Goal: Information Seeking & Learning: Learn about a topic

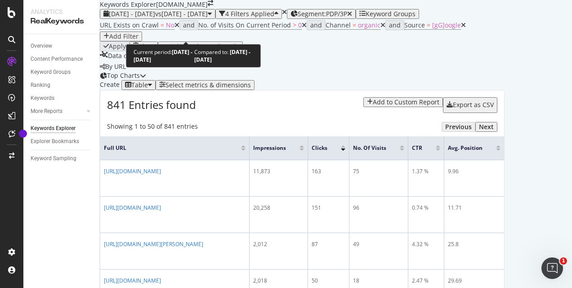
click at [189, 18] on span "vs 2025 Mar. 15th - Apr. 13th" at bounding box center [181, 13] width 53 height 9
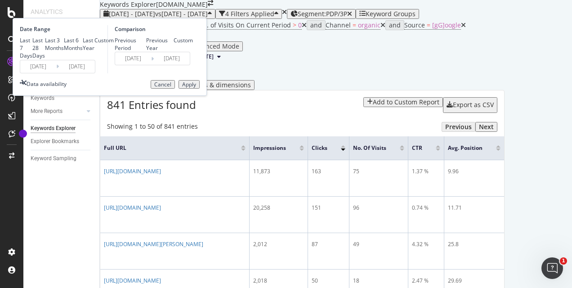
click at [95, 73] on input "2025/07/25" at bounding box center [77, 66] width 36 height 13
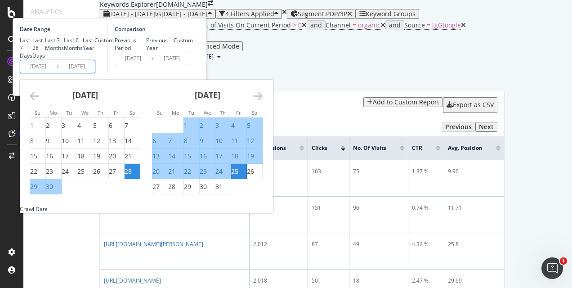
click at [263, 101] on icon "Move forward to switch to the next month." at bounding box center [257, 95] width 9 height 11
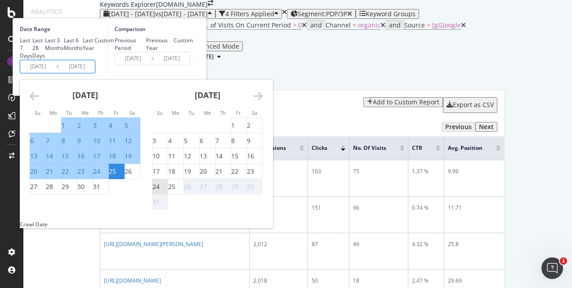
click at [160, 191] on div "24" at bounding box center [155, 186] width 7 height 9
type input "2025/08/24"
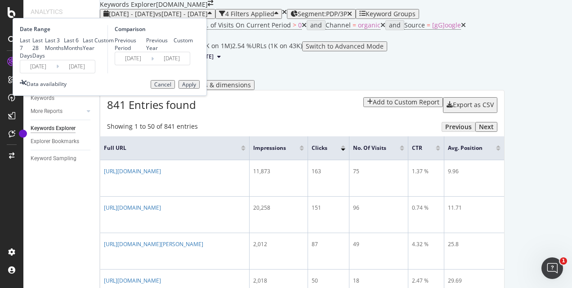
click at [196, 88] on div "Apply" at bounding box center [189, 84] width 14 height 6
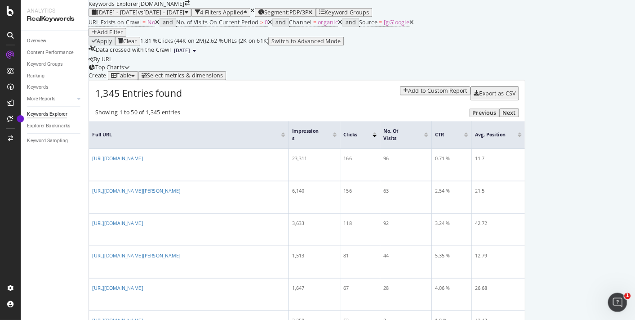
scroll to position [135, 0]
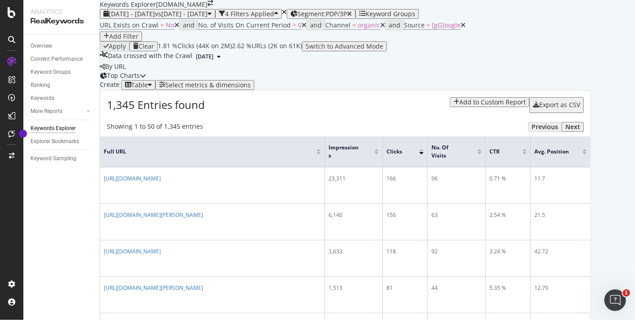
click at [93, 209] on div "Overview Content Performance Keyword Groups Ranking Keywords More Reports Count…" at bounding box center [61, 177] width 76 height 286
click at [50, 85] on link "Ranking" at bounding box center [62, 84] width 63 height 9
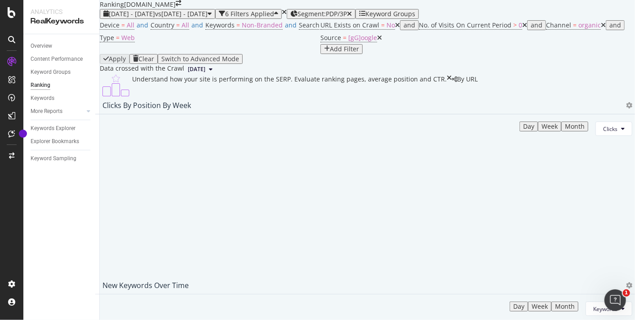
click at [278, 18] on div "6 Filters Applied" at bounding box center [248, 13] width 59 height 7
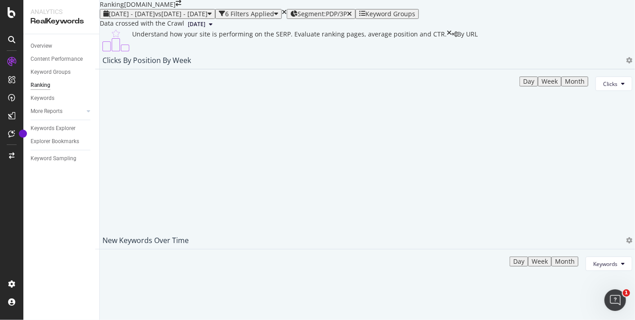
click at [278, 18] on div "6 Filters Applied" at bounding box center [248, 13] width 59 height 7
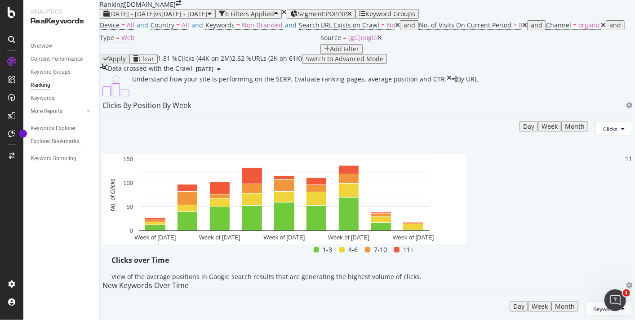
scroll to position [50, 0]
click at [565, 130] on div "Month" at bounding box center [575, 126] width 20 height 7
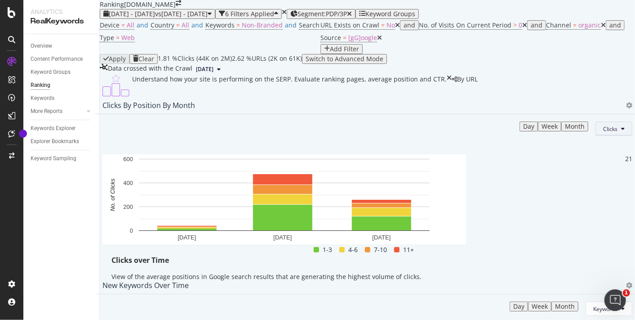
click at [572, 134] on button "Clicks" at bounding box center [614, 128] width 37 height 14
click at [572, 156] on span "Rankings" at bounding box center [595, 156] width 34 height 8
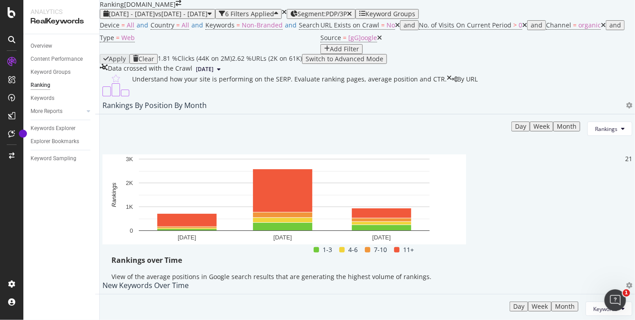
scroll to position [200, 0]
click at [552, 287] on button "Month" at bounding box center [565, 306] width 27 height 10
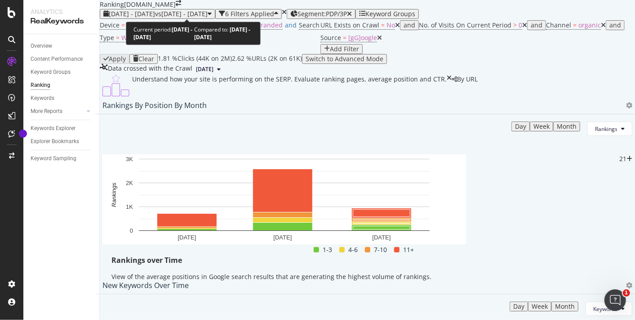
click at [208, 10] on span "vs 2025 Mar. 15th - Apr. 13th" at bounding box center [181, 13] width 53 height 9
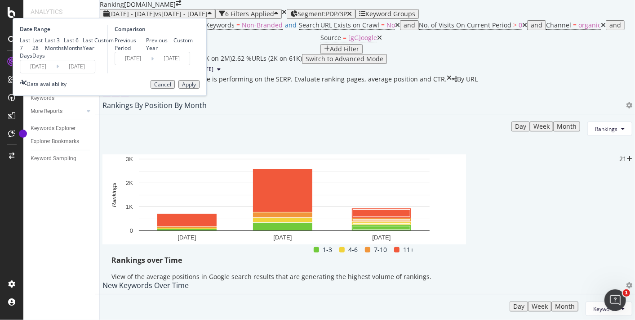
click at [83, 52] on div "Last 6 Months" at bounding box center [73, 43] width 19 height 15
type input "2025/02/26"
type input "2025/08/25"
click at [196, 88] on div "Apply" at bounding box center [189, 84] width 14 height 6
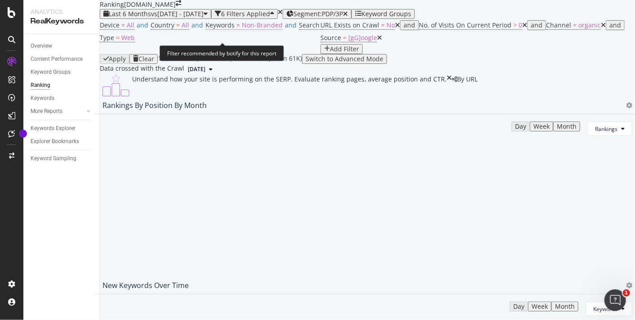
click at [242, 29] on span "Non-Branded" at bounding box center [262, 25] width 41 height 9
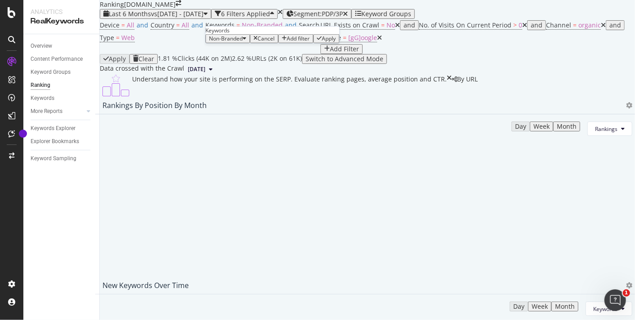
click at [258, 42] on div "Cancel" at bounding box center [266, 39] width 17 height 6
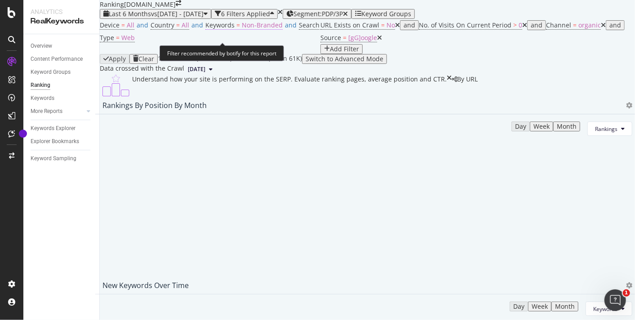
click at [255, 29] on span "Non-Branded" at bounding box center [262, 25] width 41 height 9
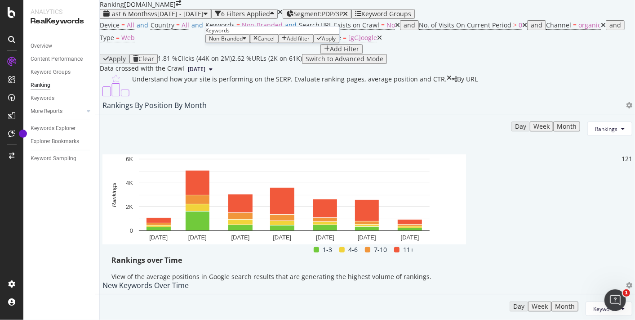
click at [246, 42] on div "button" at bounding box center [245, 39] width 4 height 6
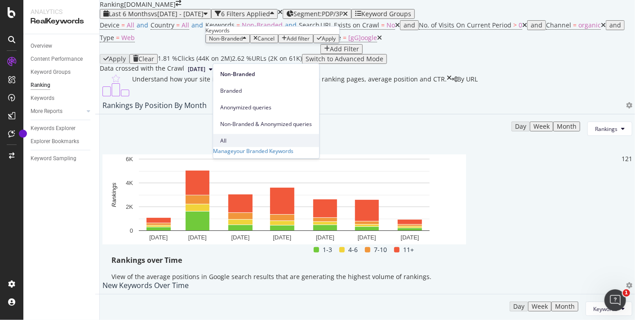
click at [234, 136] on span "All" at bounding box center [266, 140] width 92 height 8
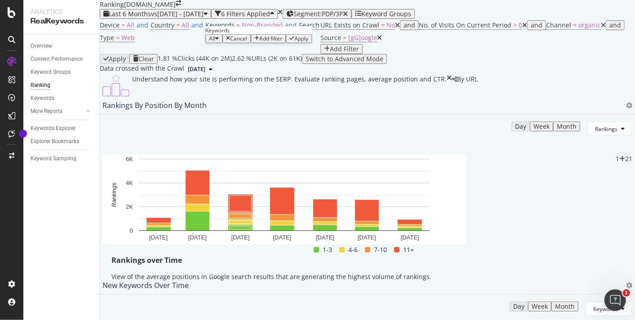
click at [306, 42] on div "Apply" at bounding box center [302, 39] width 14 height 6
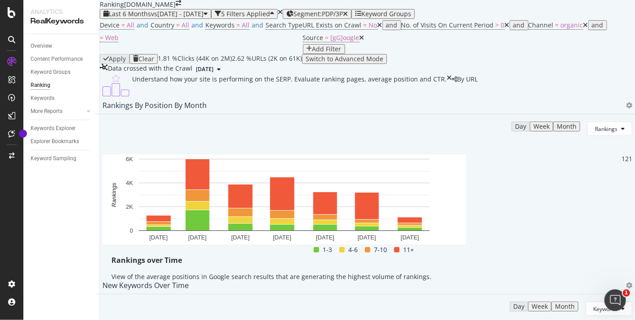
scroll to position [26, 0]
click at [572, 136] on button "Rankings" at bounding box center [610, 128] width 45 height 14
click at [572, 217] on span "Impressions" at bounding box center [587, 214] width 34 height 8
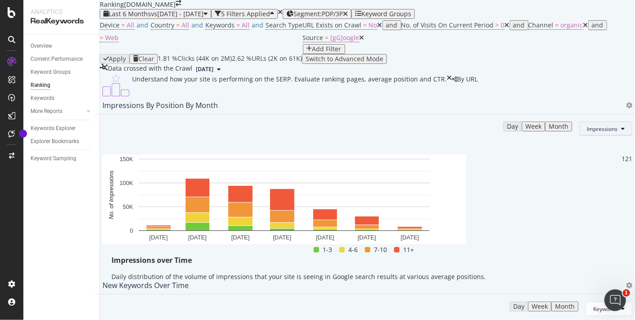
click at [572, 133] on span "Impressions" at bounding box center [602, 129] width 31 height 8
click at [572, 193] on span "Clicks" at bounding box center [579, 197] width 34 height 8
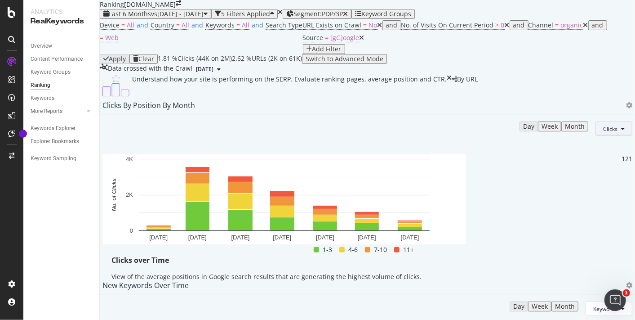
click at [572, 133] on span "Clicks" at bounding box center [611, 129] width 14 height 8
click at [572, 229] on span "Missed Clicks" at bounding box center [595, 230] width 34 height 8
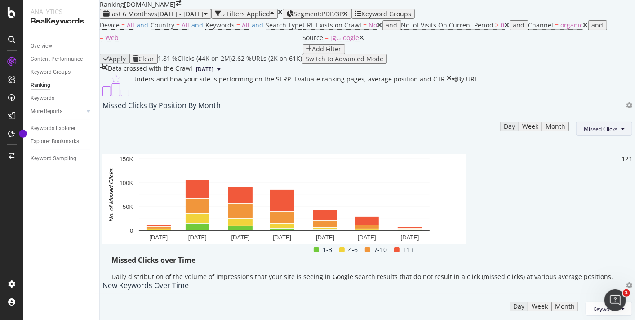
click at [572, 133] on span "Missed Clicks" at bounding box center [601, 129] width 34 height 8
click at [572, 181] on span "Rankings" at bounding box center [576, 180] width 34 height 8
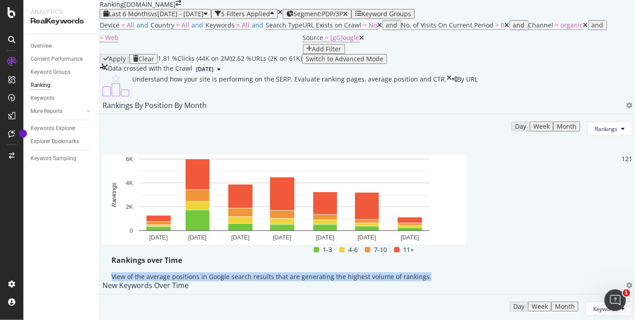
drag, startPoint x: 496, startPoint y: 195, endPoint x: 525, endPoint y: 227, distance: 43.3
click at [525, 255] on div "Rankings over Time View of the average positions in Google search results that …" at bounding box center [368, 270] width 530 height 31
click at [43, 98] on div "Keywords" at bounding box center [43, 98] width 24 height 9
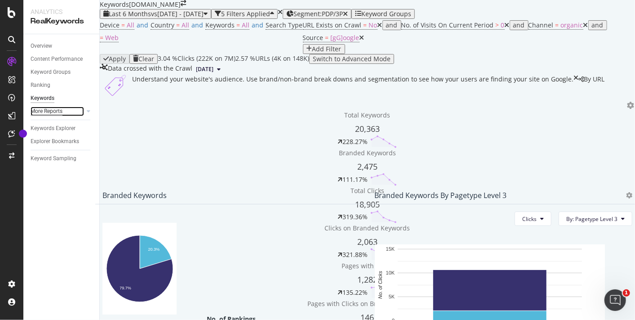
click at [53, 107] on div "More Reports" at bounding box center [47, 111] width 32 height 9
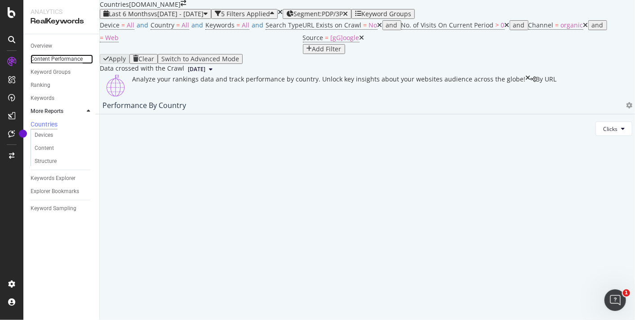
click at [59, 54] on div "Content Performance" at bounding box center [57, 58] width 52 height 9
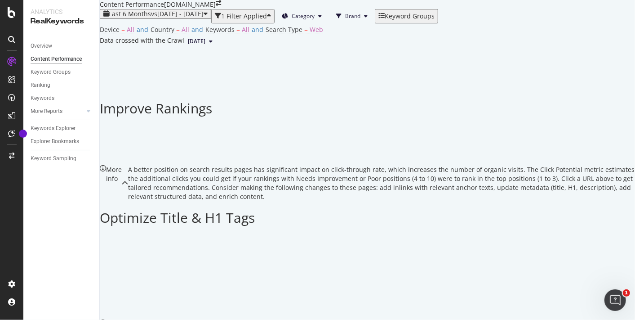
click at [375, 23] on button "Brand" at bounding box center [352, 16] width 46 height 14
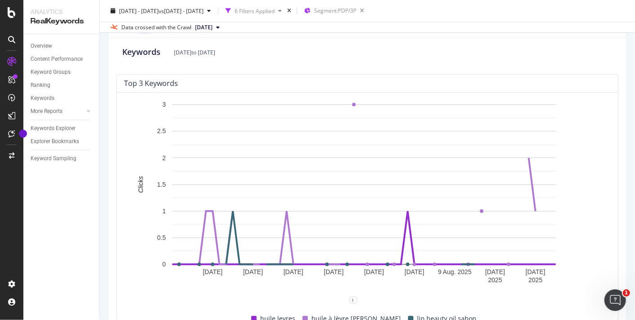
scroll to position [199, 0]
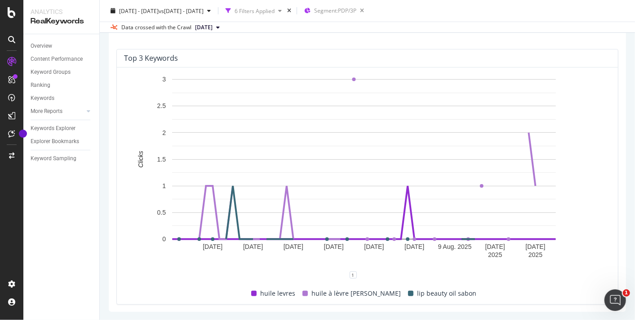
click at [572, 55] on div "https://www.yves-rocher.fr/soin-visage/soin-des-levres/huile-levres-naturel/p/m…" at bounding box center [368, 89] width 536 height 464
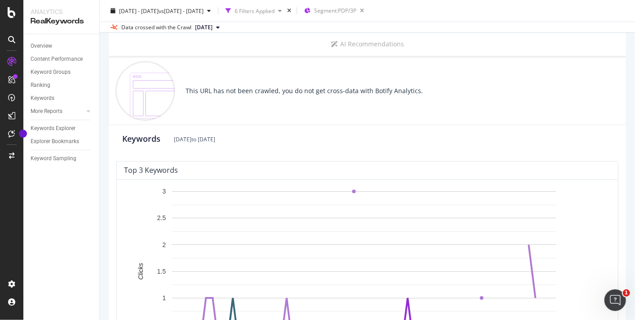
scroll to position [0, 0]
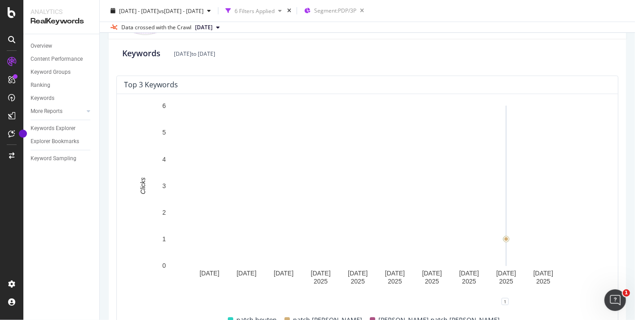
scroll to position [199, 0]
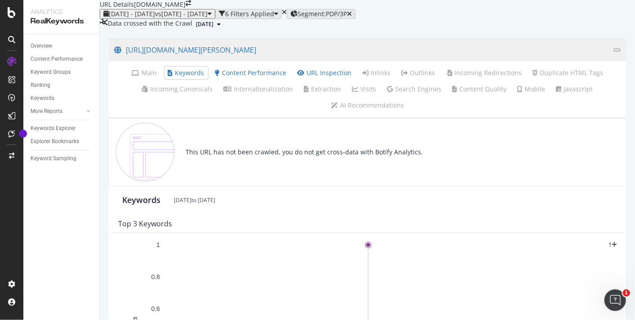
scroll to position [49, 0]
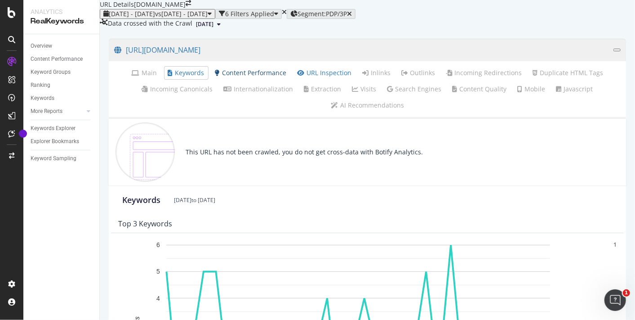
click at [272, 77] on link "Content Performance" at bounding box center [251, 72] width 72 height 9
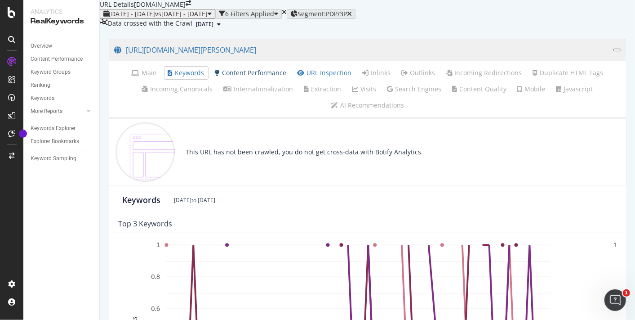
click at [282, 77] on link "Content Performance" at bounding box center [251, 72] width 72 height 9
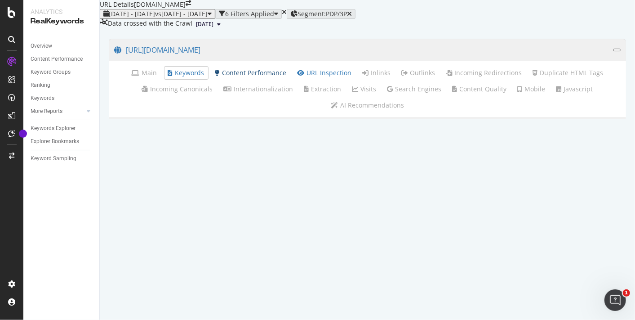
click at [262, 77] on link "Content Performance" at bounding box center [251, 72] width 72 height 9
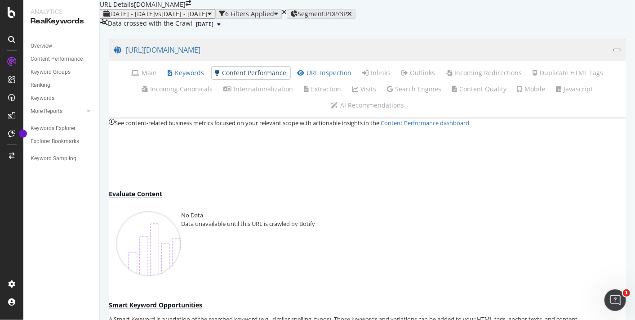
click at [262, 77] on link "Content Performance" at bounding box center [251, 72] width 72 height 9
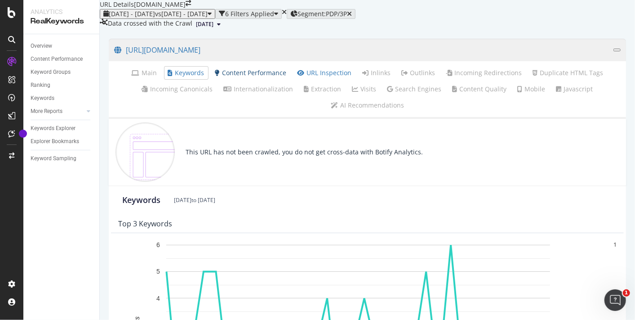
click at [272, 77] on link "Content Performance" at bounding box center [251, 72] width 72 height 9
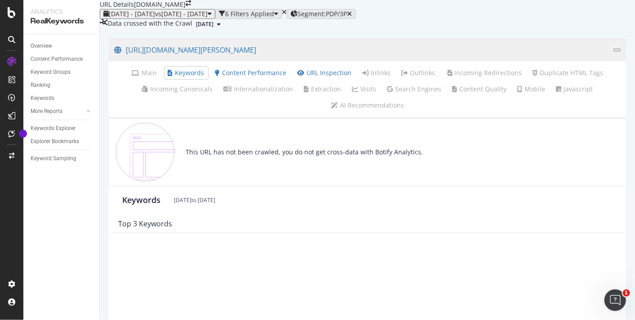
drag, startPoint x: 222, startPoint y: 142, endPoint x: 131, endPoint y: 142, distance: 91.3
click at [131, 119] on ul "Main Keywords Content Performance URL Inspection Inlinks Outlinks Incoming Redi…" at bounding box center [368, 90] width 518 height 58
click at [249, 98] on div "No hreflang tags found for this URL in the selected crawl." at bounding box center [275, 102] width 173 height 9
click at [280, 103] on div "No hreflang tags found for this URL in the selected crawl." at bounding box center [275, 102] width 173 height 9
click at [277, 77] on link "Content Performance" at bounding box center [251, 72] width 72 height 9
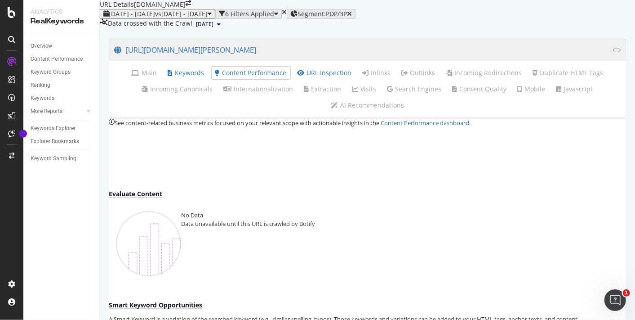
scroll to position [198, 0]
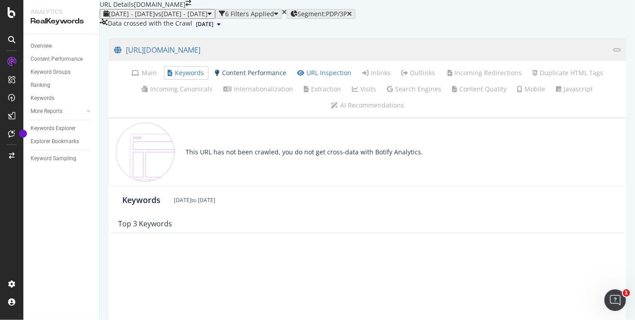
click at [283, 77] on link "Content Performance" at bounding box center [251, 72] width 72 height 9
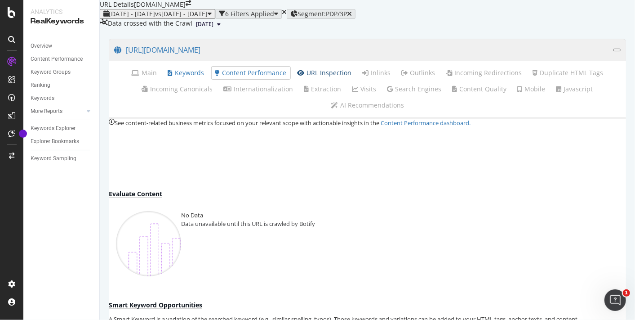
click at [322, 77] on link "URL Inspection" at bounding box center [325, 72] width 54 height 9
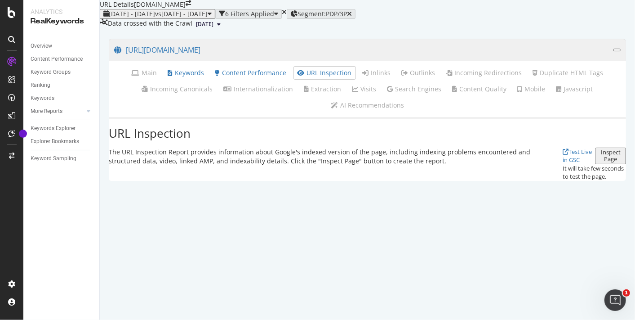
click at [592, 181] on div "It will take few seconds to test the page." at bounding box center [594, 172] width 63 height 17
click at [599, 162] on div "Inspect Page" at bounding box center [610, 155] width 23 height 13
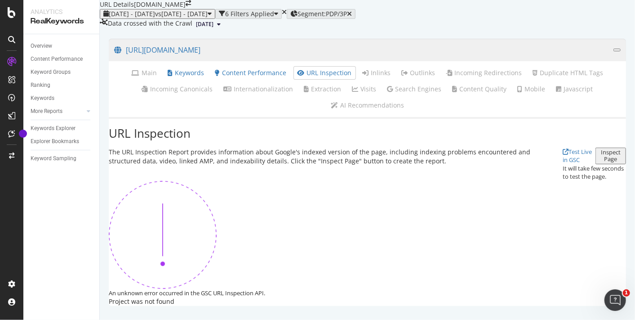
scroll to position [23, 0]
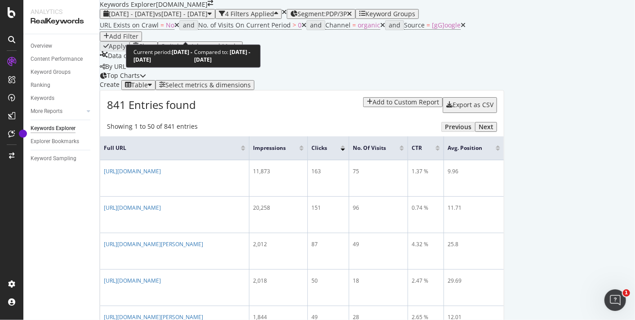
click at [193, 18] on span "vs [DATE] - [DATE]" at bounding box center [181, 13] width 53 height 9
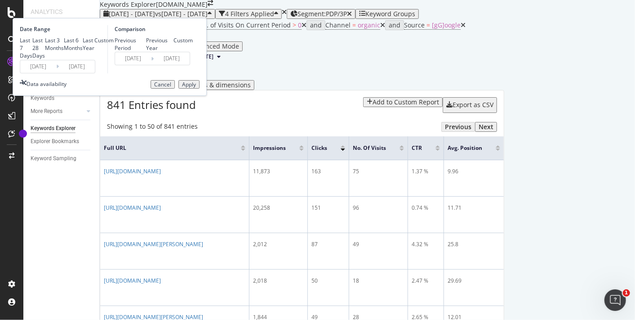
click at [95, 73] on input "[DATE]" at bounding box center [77, 66] width 36 height 13
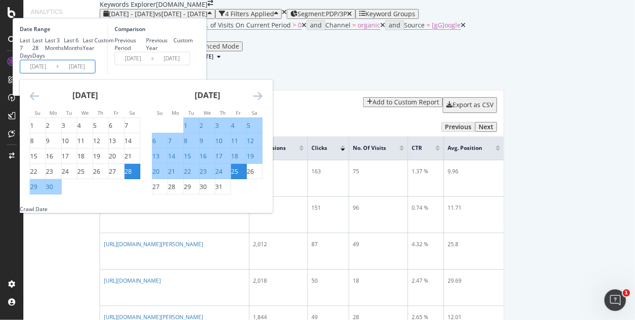
click at [263, 101] on icon "Move forward to switch to the next month." at bounding box center [257, 95] width 9 height 11
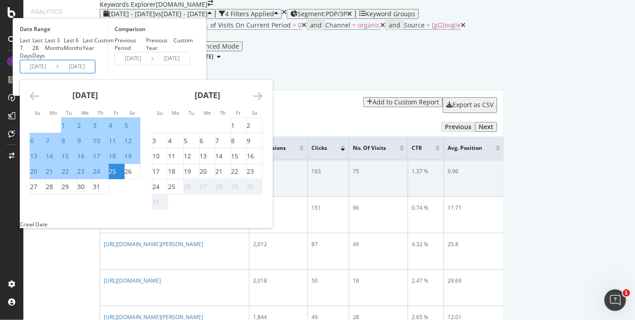
click at [160, 191] on div "24" at bounding box center [155, 186] width 7 height 9
type input "[DATE]"
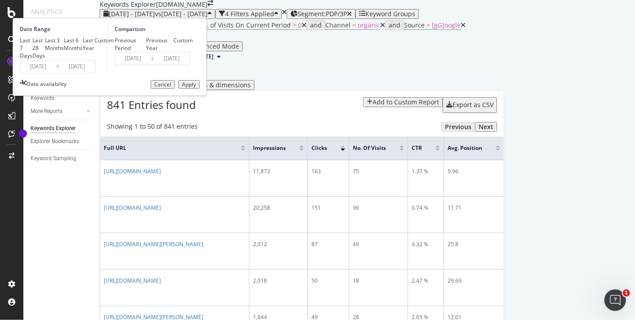
click at [196, 88] on div "Apply" at bounding box center [189, 84] width 14 height 6
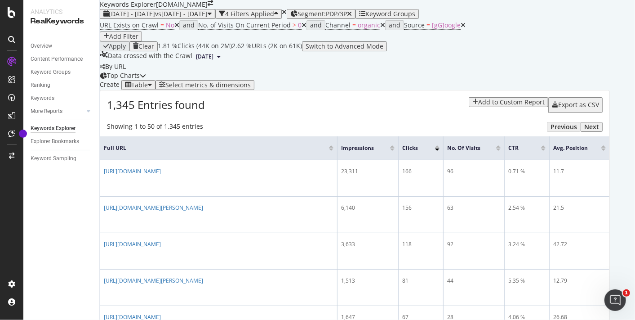
scroll to position [100, 0]
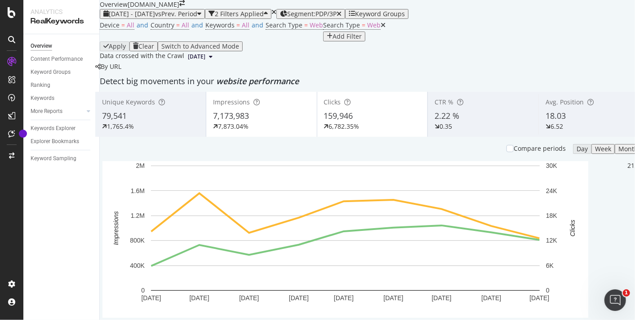
click at [197, 24] on div "2024 Nov. 1st - 2025 Jul. 25th vs Prev. Period 2 Filters Applied Segment: PDP/3…" at bounding box center [372, 35] width 545 height 53
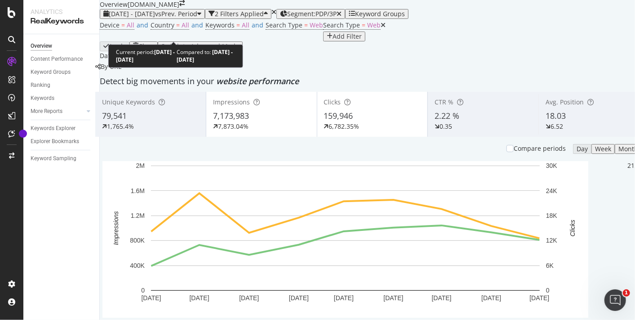
click at [197, 18] on span "vs Prev. Period" at bounding box center [176, 13] width 42 height 9
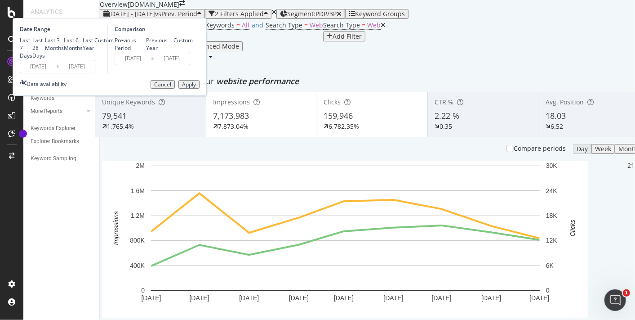
click at [95, 73] on input "2025/07/25" at bounding box center [77, 66] width 36 height 13
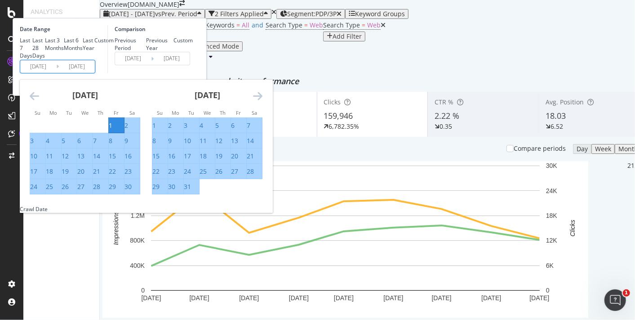
click at [263, 101] on icon "Move forward to switch to the next month." at bounding box center [257, 95] width 9 height 11
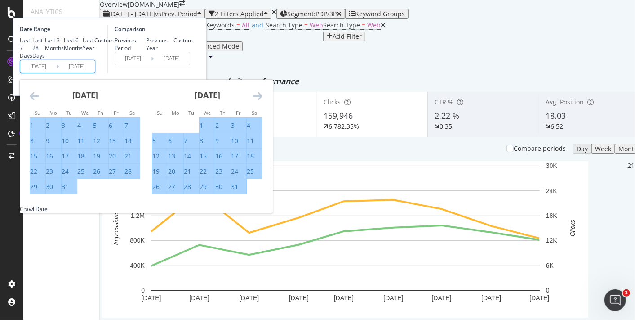
click at [263, 101] on icon "Move forward to switch to the next month." at bounding box center [257, 95] width 9 height 11
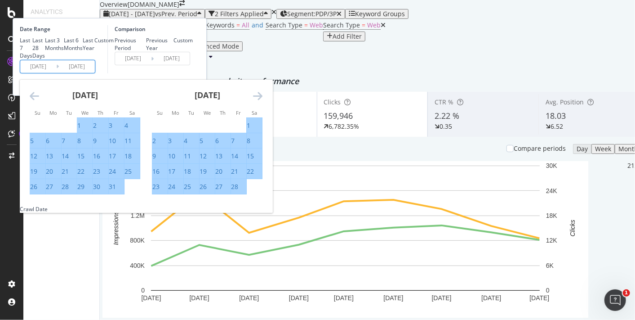
click at [263, 101] on icon "Move forward to switch to the next month." at bounding box center [257, 95] width 9 height 11
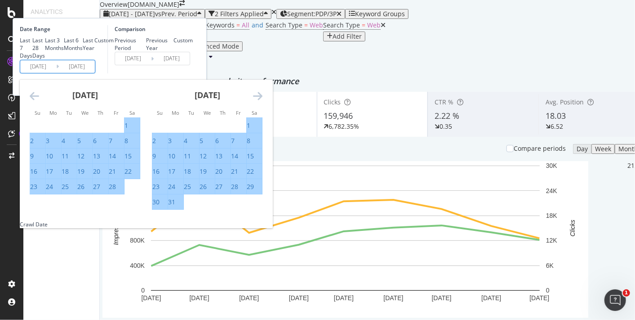
click at [263, 101] on icon "Move forward to switch to the next month." at bounding box center [257, 95] width 9 height 11
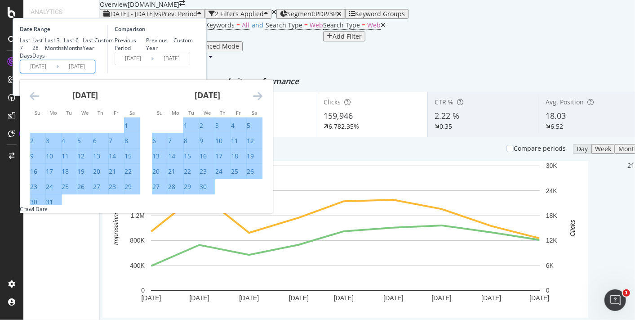
click at [263, 101] on icon "Move forward to switch to the next month." at bounding box center [257, 95] width 9 height 11
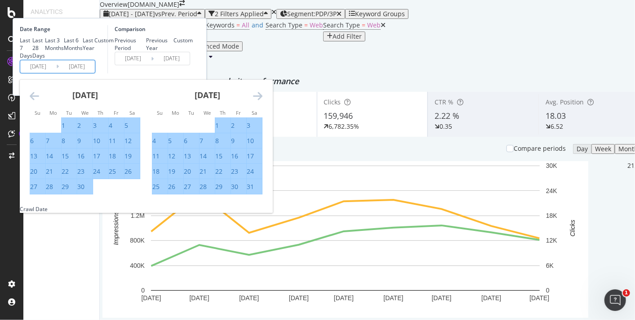
click at [263, 101] on icon "Move forward to switch to the next month." at bounding box center [257, 95] width 9 height 11
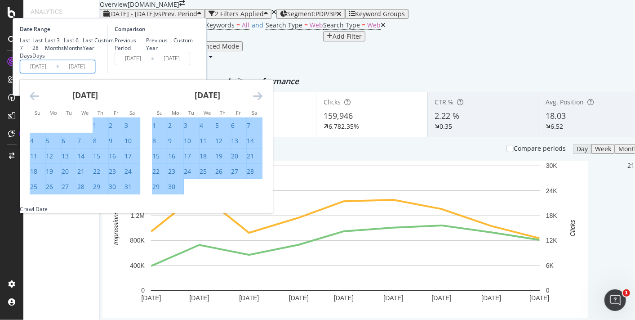
click at [263, 101] on icon "Move forward to switch to the next month." at bounding box center [257, 95] width 9 height 11
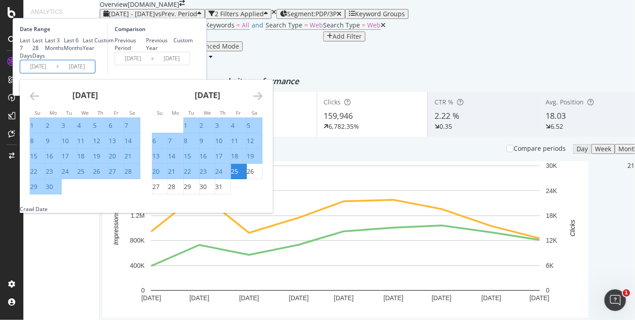
click at [263, 101] on icon "Move forward to switch to the next month." at bounding box center [257, 95] width 9 height 11
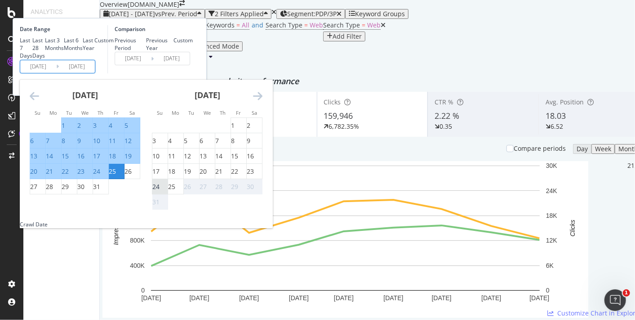
click at [160, 191] on div "24" at bounding box center [155, 186] width 7 height 9
type input "2024/01/09"
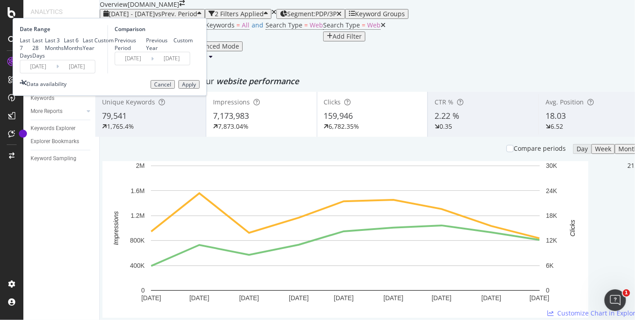
type input "2025/08/24"
click at [196, 88] on div "Apply" at bounding box center [189, 84] width 14 height 6
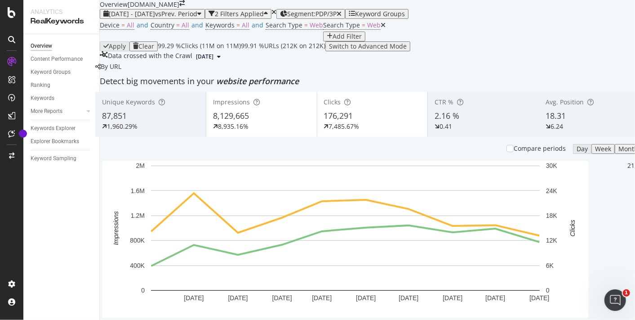
click at [264, 18] on div "2 Filters Applied" at bounding box center [239, 13] width 49 height 7
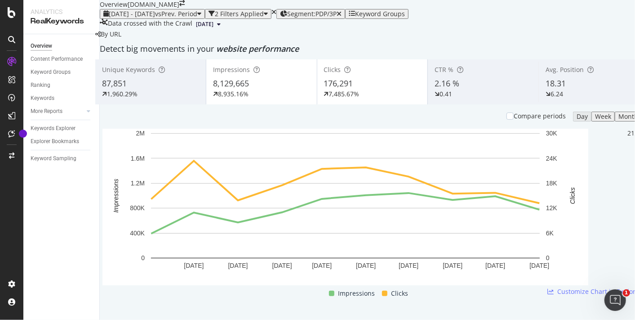
click at [264, 18] on div "2 Filters Applied" at bounding box center [239, 13] width 49 height 7
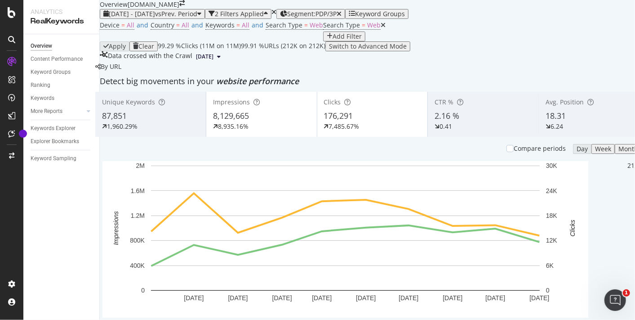
click at [149, 122] on div "87,851" at bounding box center [150, 116] width 97 height 12
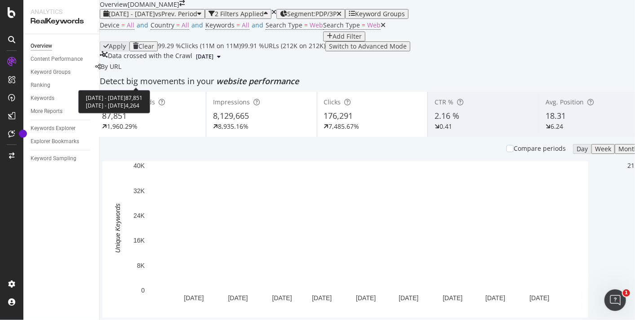
scroll to position [50, 0]
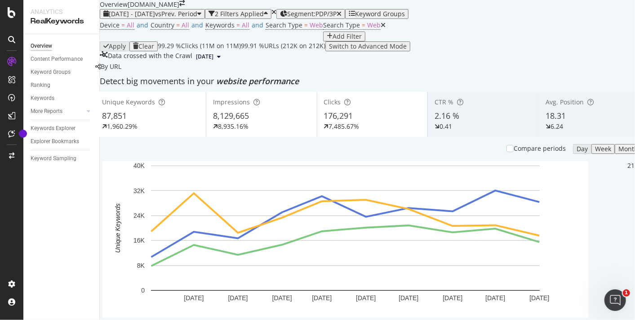
click at [172, 131] on div "1,960.29%" at bounding box center [150, 126] width 97 height 9
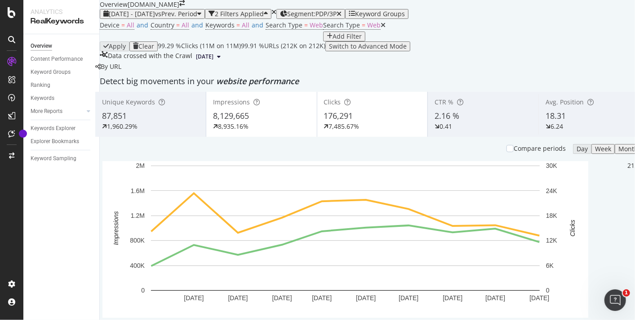
click at [172, 131] on div "1,960.29%" at bounding box center [150, 126] width 97 height 9
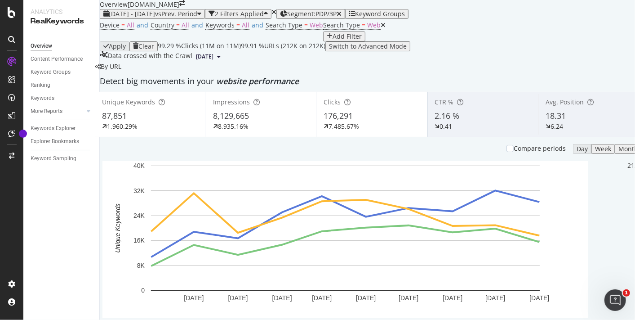
click at [172, 131] on div "1,960.29%" at bounding box center [150, 126] width 97 height 9
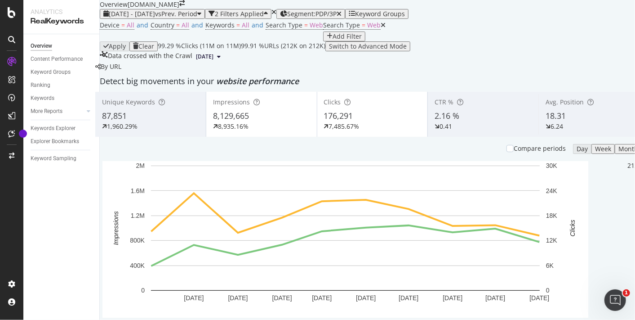
click at [588, 122] on div "18.31" at bounding box center [594, 116] width 97 height 12
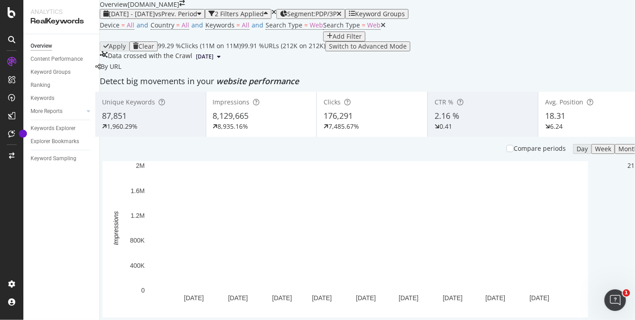
scroll to position [349, 0]
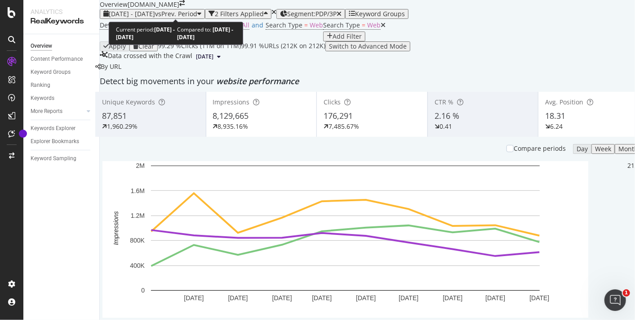
click at [155, 10] on span "2024 Nov. 1st - 2025 Aug. 24th" at bounding box center [132, 13] width 46 height 9
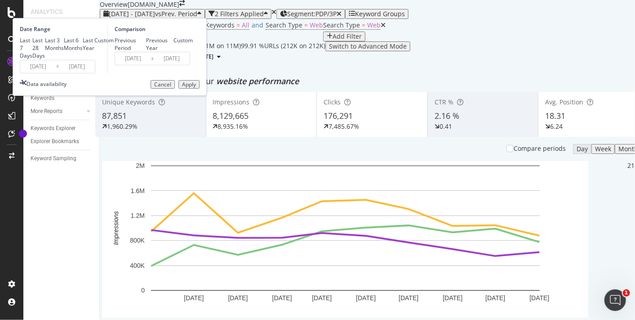
click at [56, 73] on input "2024/11/01" at bounding box center [38, 66] width 36 height 13
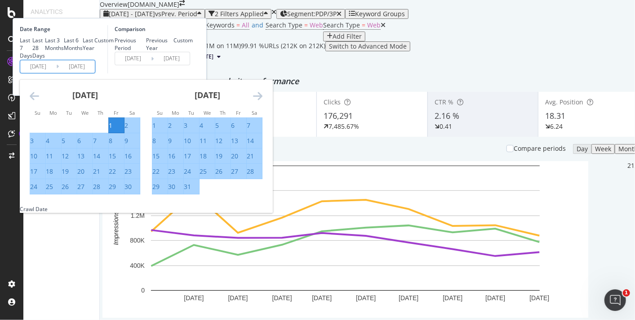
click at [39, 101] on icon "Move backward to switch to the previous month." at bounding box center [34, 95] width 9 height 11
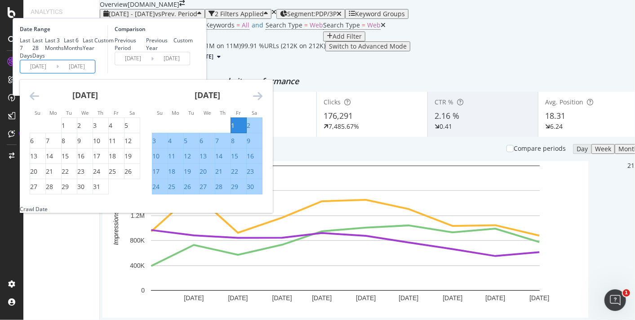
click at [39, 101] on icon "Move backward to switch to the previous month." at bounding box center [34, 95] width 9 height 11
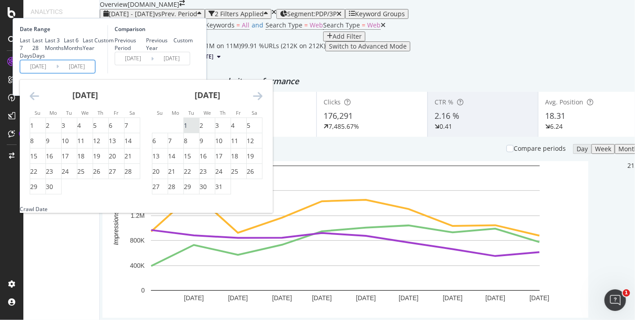
click at [188, 130] on div "1" at bounding box center [186, 125] width 4 height 9
type input "2024/10/01"
type input "2023/11/08"
type input "2024/09/30"
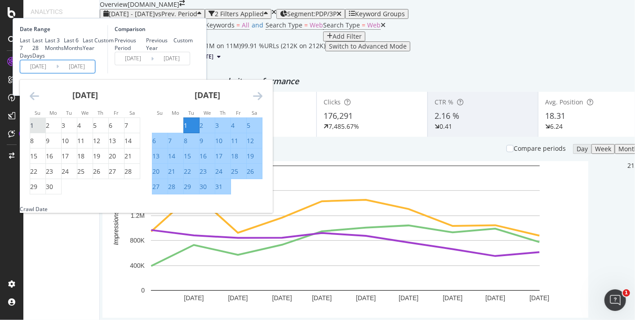
click at [34, 130] on div "1" at bounding box center [32, 125] width 4 height 9
type input "2024/09/01"
type input "2023/09/09"
type input "2024/08/31"
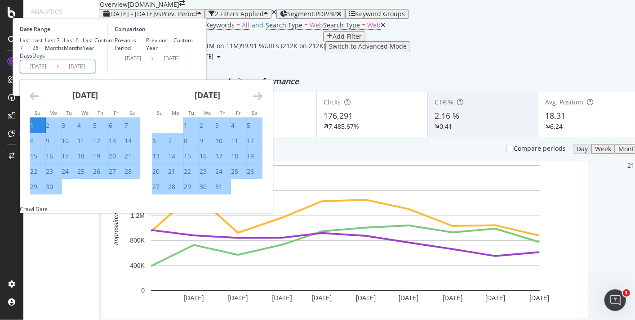
click at [193, 73] on div "Comparison Previous Period Previous Year Custom 2023/09/09 Navigate forward to …" at bounding box center [149, 49] width 85 height 48
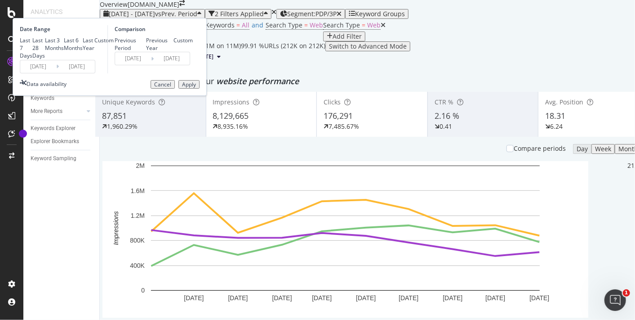
click at [196, 88] on div "Apply" at bounding box center [189, 84] width 14 height 6
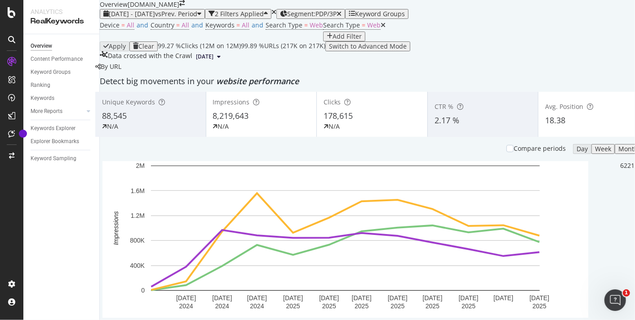
click at [192, 122] on div "88,545" at bounding box center [150, 116] width 97 height 12
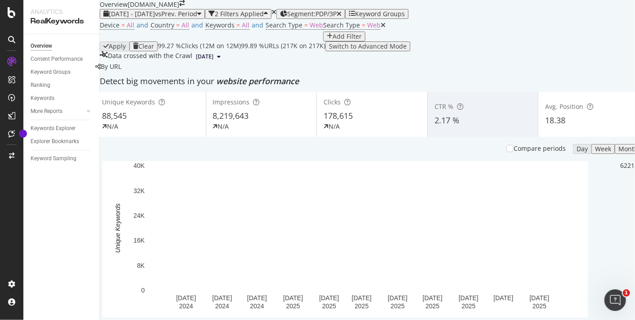
scroll to position [100, 0]
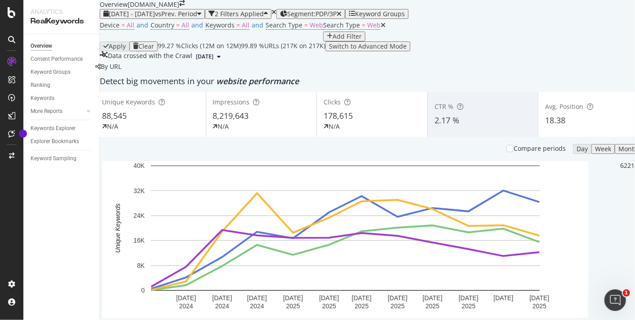
click at [112, 210] on div "Unique Keywords 88,545 N/A Impressions 8,219,643 N/A Clicks 178,615 N/A CTR % 2…" at bounding box center [372, 227] width 554 height 270
click at [598, 126] on span "Impressions" at bounding box center [599, 129] width 42 height 8
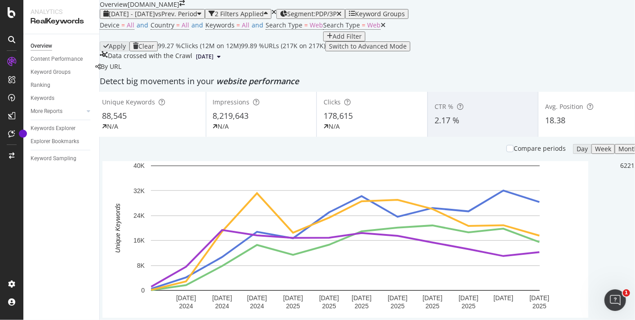
scroll to position [349, 0]
click at [585, 162] on span "Clicks" at bounding box center [583, 163] width 42 height 8
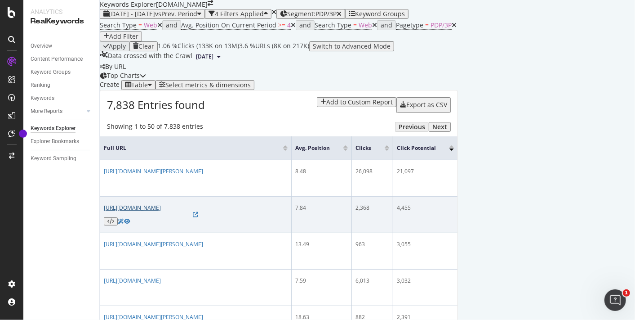
scroll to position [200, 0]
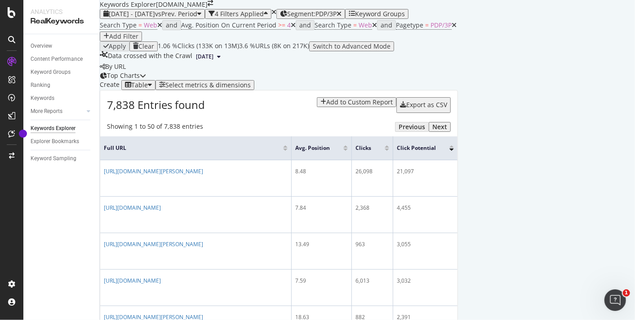
drag, startPoint x: 322, startPoint y: 192, endPoint x: 103, endPoint y: 190, distance: 219.0
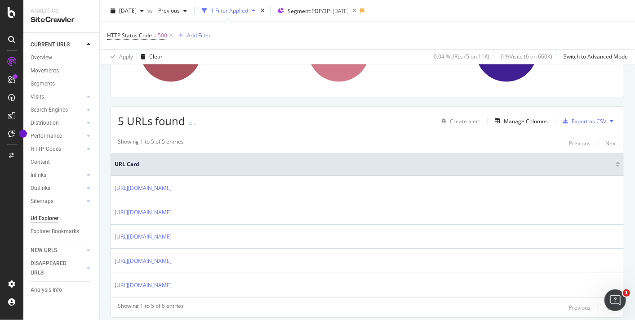
scroll to position [177, 0]
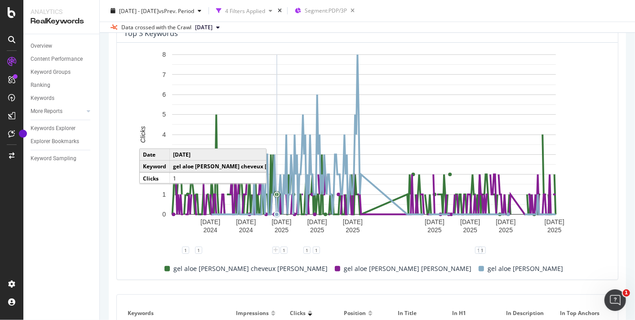
scroll to position [200, 0]
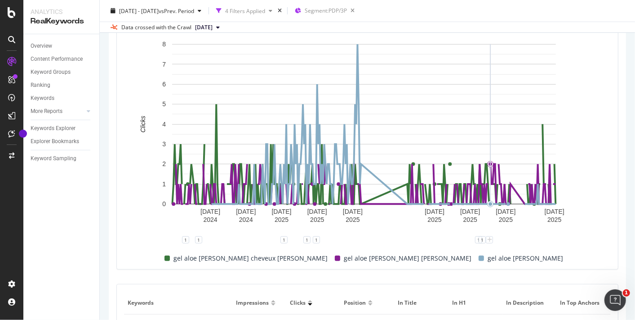
click at [545, 255] on div "gel aloe [PERSON_NAME] cheveux [PERSON_NAME] gel aloe [PERSON_NAME] [PERSON_NAM…" at bounding box center [364, 258] width 487 height 22
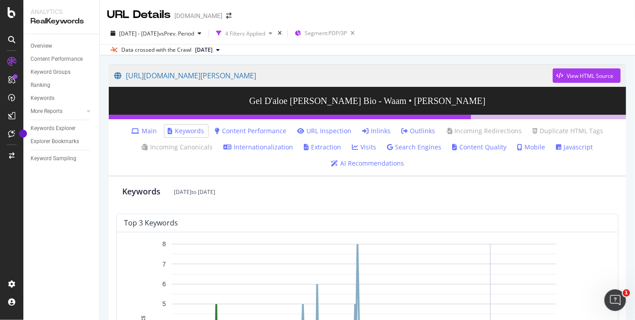
scroll to position [250, 0]
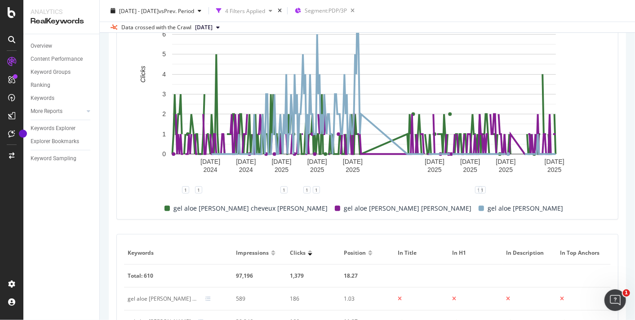
drag, startPoint x: 549, startPoint y: 250, endPoint x: 316, endPoint y: 234, distance: 233.1
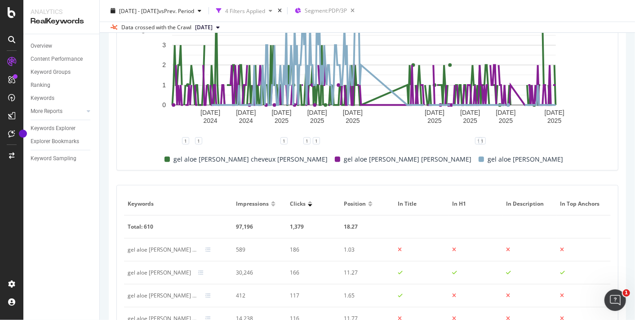
scroll to position [295, 0]
